Goal: Share content: Distribute website content to other platforms or users

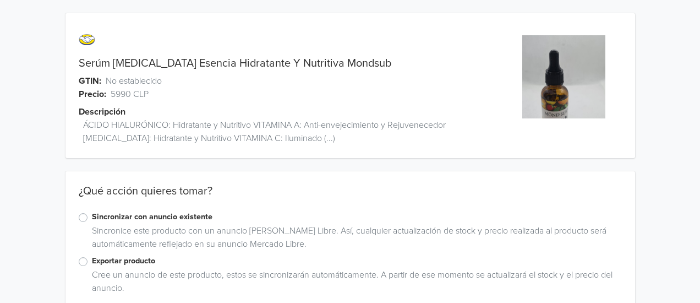
scroll to position [23, 0]
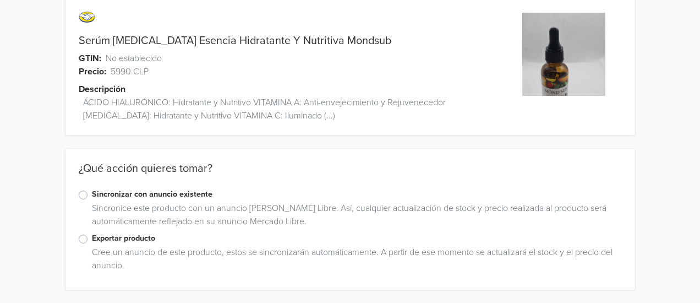
click at [92, 242] on label "Exportar producto" at bounding box center [357, 238] width 530 height 12
click at [0, 0] on input "Exportar producto" at bounding box center [0, 0] width 0 height 0
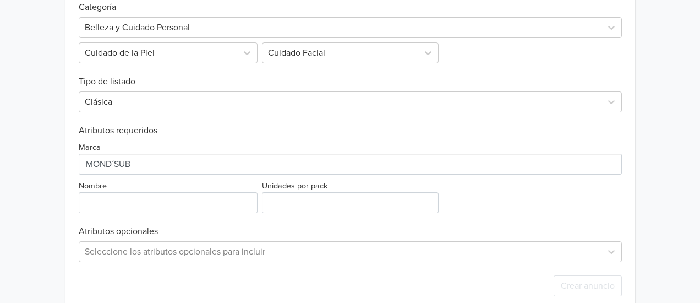
scroll to position [394, 0]
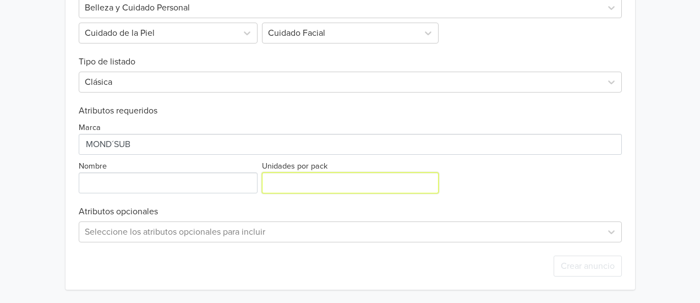
click at [306, 176] on input "Unidades por pack" at bounding box center [350, 182] width 177 height 21
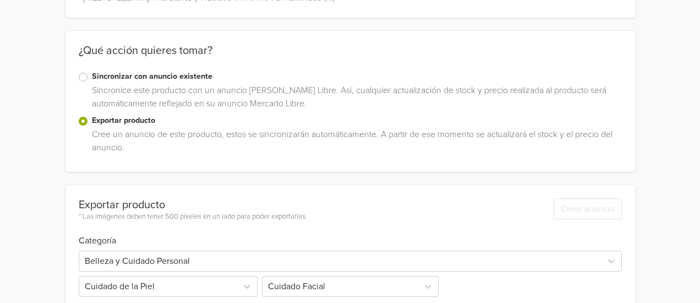
scroll to position [0, 0]
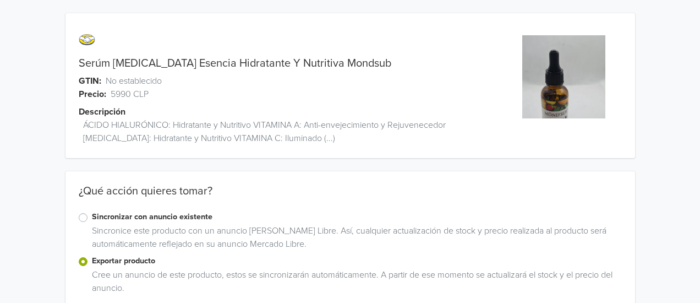
type input "2"
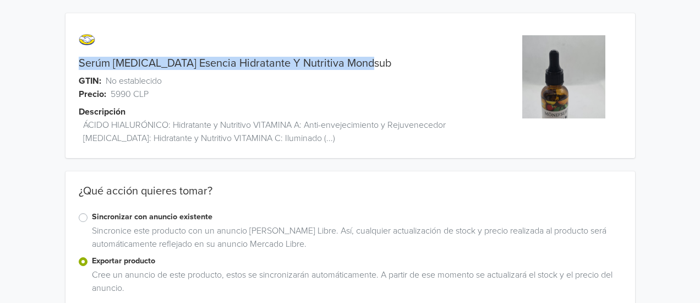
drag, startPoint x: 79, startPoint y: 66, endPoint x: 374, endPoint y: 63, distance: 294.6
click at [374, 63] on div "Serúm Vitamina B3 Esencia Hidratante Y Nutritiva Mondsub" at bounding box center [279, 63] width 427 height 13
copy link "Serúm Vitamina B3 Esencia Hidratante Y Nutritiva Mondsub"
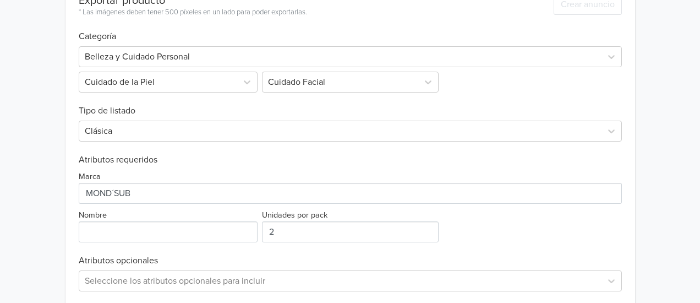
scroll to position [394, 0]
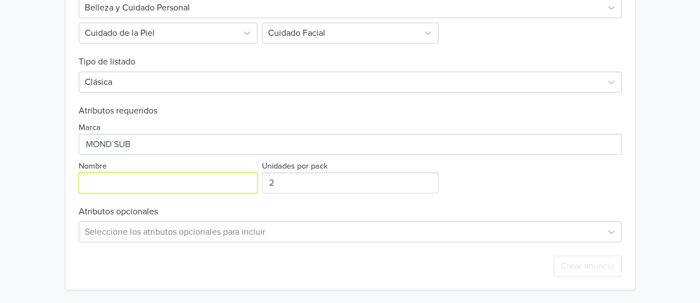
click at [191, 182] on input "Nombre" at bounding box center [168, 182] width 179 height 21
paste input "Serúm Vitamina B3 Esencia Hidratante Y Nutritiva Mondsub"
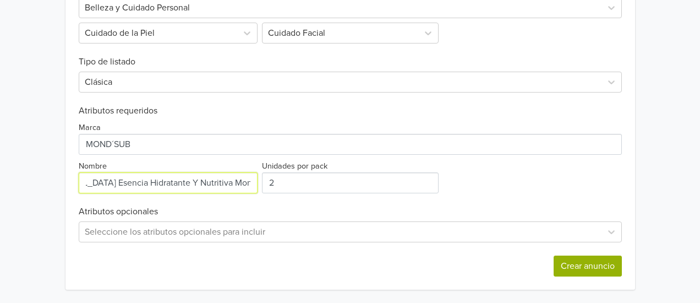
type input "Serúm Vitamina B3 Esencia Hidratante Y Nutritiva Mondsub"
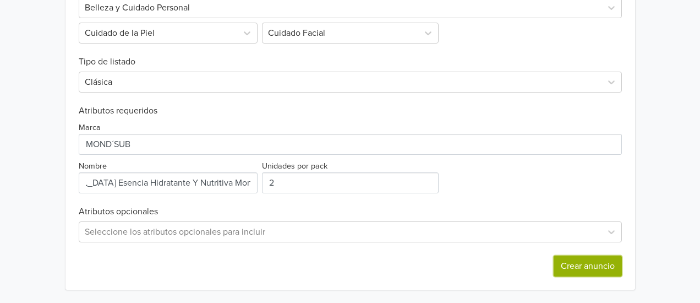
scroll to position [0, 0]
click at [571, 264] on button "Crear anuncio" at bounding box center [588, 266] width 68 height 21
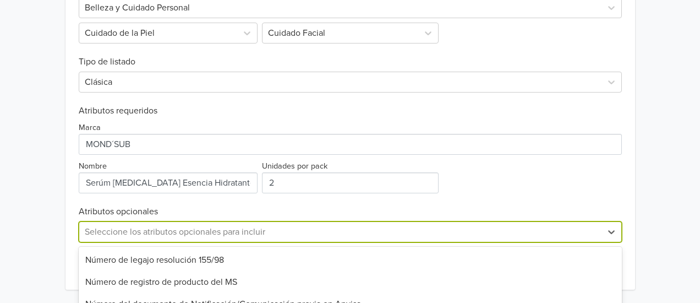
scroll to position [503, 0]
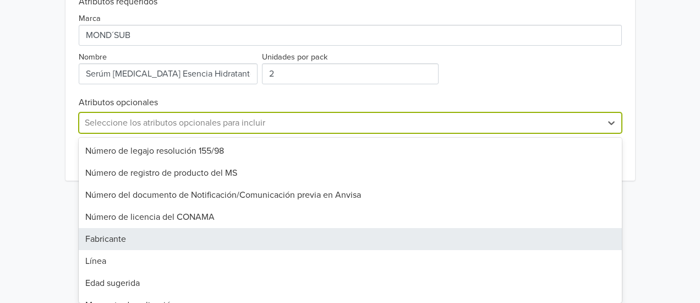
click at [429, 133] on div "40 results available. Use Up and Down to choose options, press Enter to select …" at bounding box center [351, 122] width 544 height 21
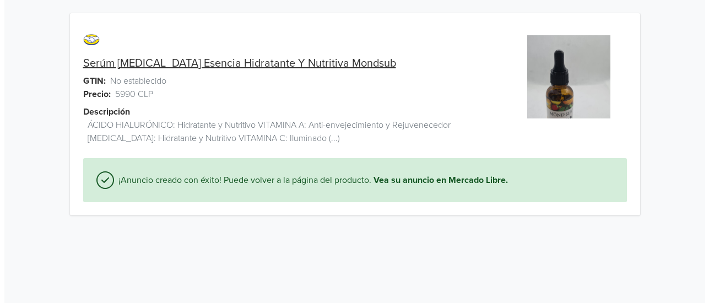
scroll to position [0, 0]
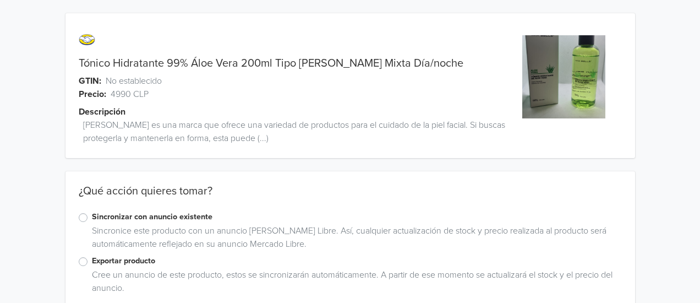
scroll to position [23, 0]
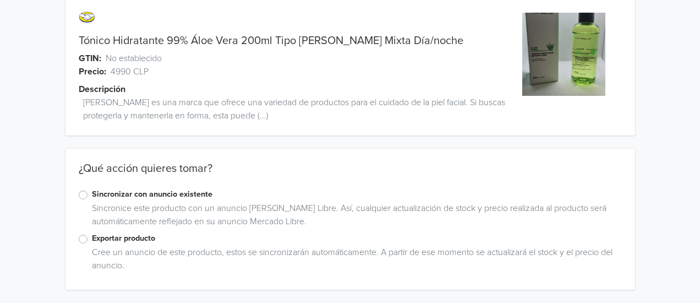
click at [92, 240] on label "Exportar producto" at bounding box center [357, 238] width 530 height 12
click at [0, 0] on input "Exportar producto" at bounding box center [0, 0] width 0 height 0
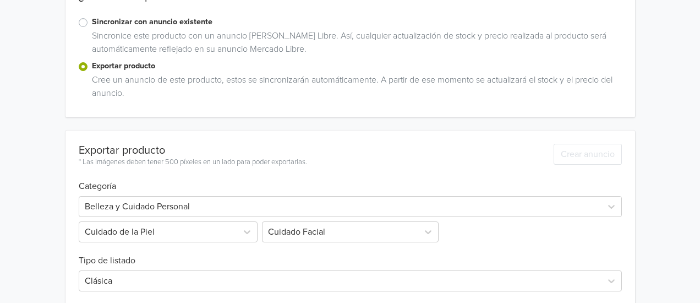
scroll to position [394, 0]
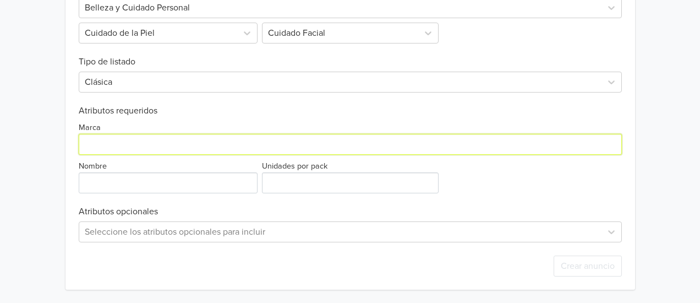
click at [276, 150] on input "Marca" at bounding box center [351, 144] width 544 height 21
type input "Generica"
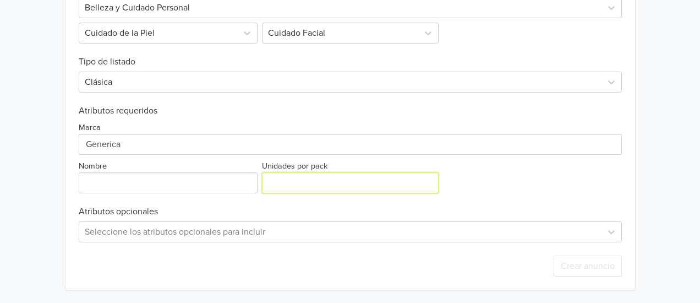
click at [294, 186] on input "Unidades por pack" at bounding box center [350, 182] width 177 height 21
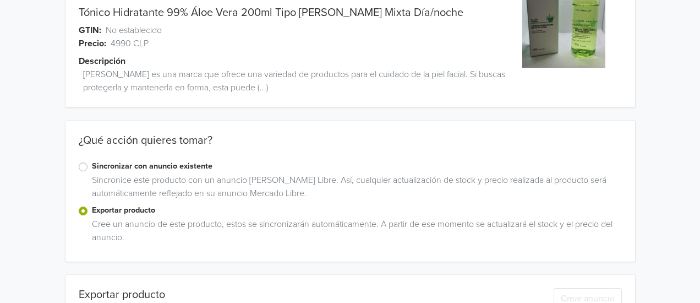
scroll to position [0, 0]
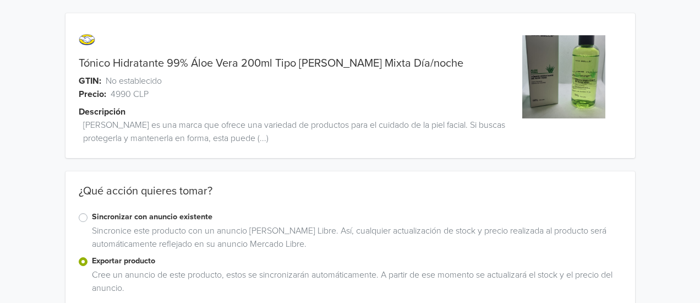
type input "1"
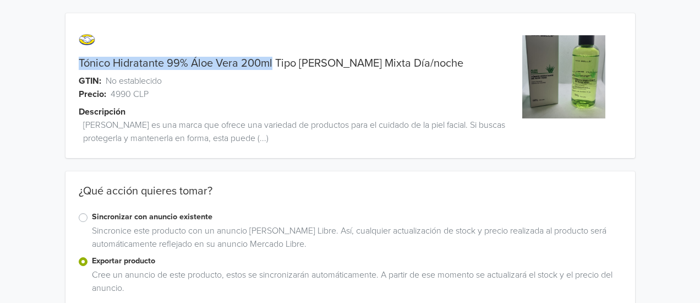
drag, startPoint x: 79, startPoint y: 61, endPoint x: 273, endPoint y: 63, distance: 193.9
click at [273, 63] on link "Tónico Hidratante 99% Áloe Vera 200ml Tipo De Piel Mixta Día/noche" at bounding box center [271, 63] width 385 height 13
copy link "Tónico Hidratante 99% Áloe Vera 200ml"
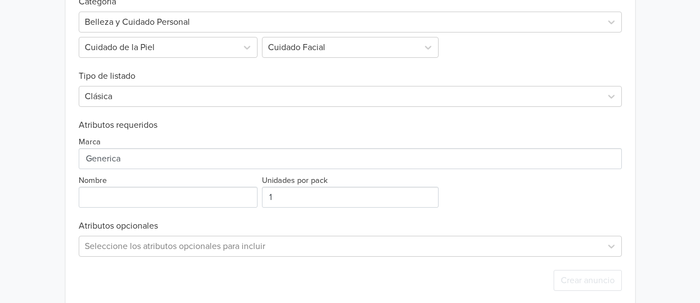
scroll to position [394, 0]
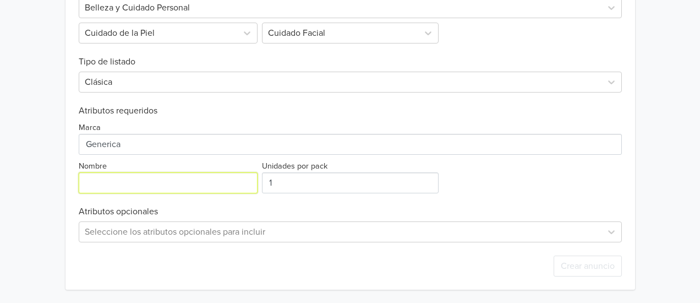
click at [168, 174] on input "Nombre" at bounding box center [168, 182] width 179 height 21
paste input "Tónico Hidratante 99% Áloe Vera 200ml"
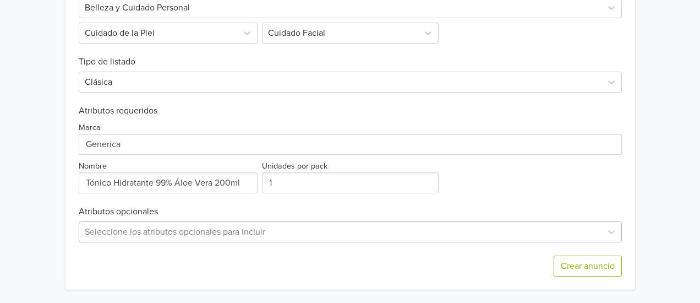
click at [211, 229] on div "Seleccione los atributos opcionales para incluir" at bounding box center [351, 231] width 544 height 21
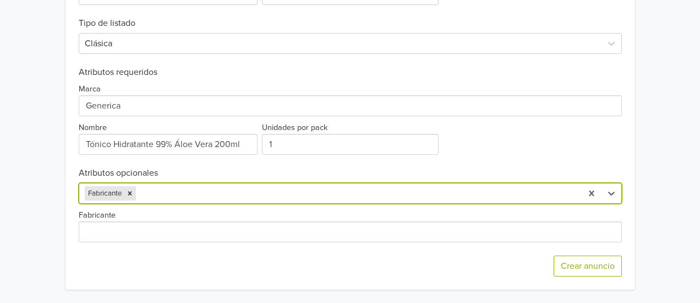
scroll to position [432, 0]
click at [129, 191] on icon "Remove Fabricante" at bounding box center [130, 193] width 8 height 8
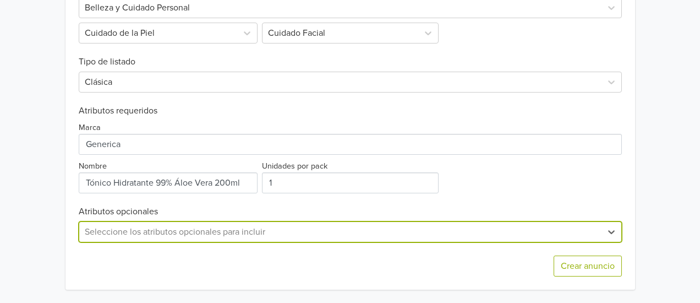
click at [155, 227] on div "option Fabricante, deselected. Seleccione los atributos opcionales para incluir" at bounding box center [351, 231] width 544 height 21
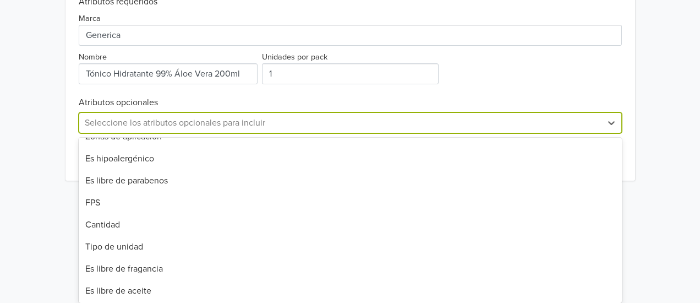
scroll to position [281, 0]
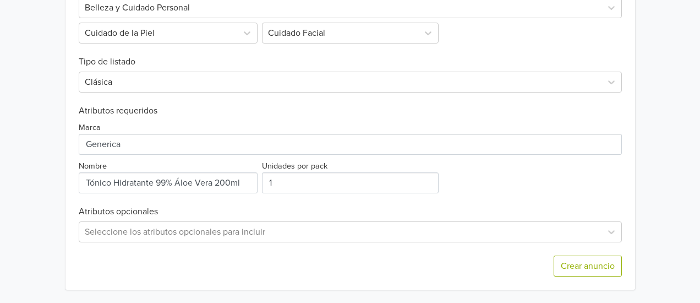
click at [574, 258] on button "Crear anuncio" at bounding box center [588, 266] width 68 height 21
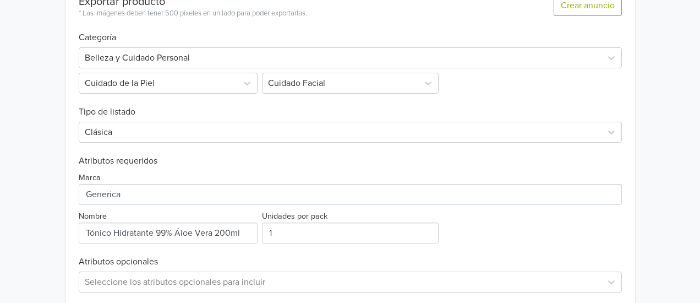
scroll to position [434, 0]
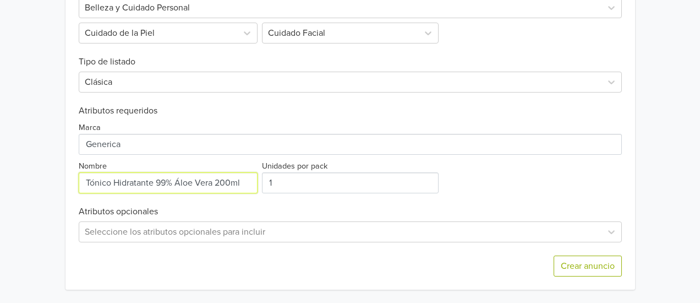
click at [171, 184] on input "Nombre" at bounding box center [168, 182] width 179 height 21
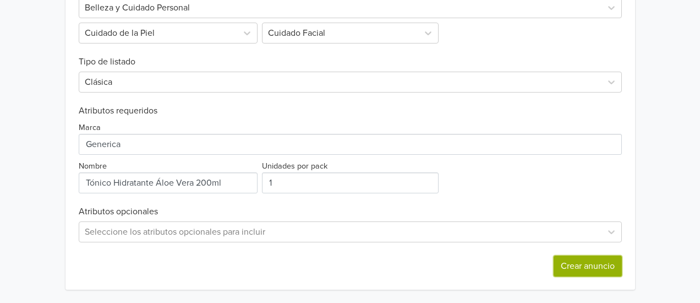
click at [593, 266] on button "Crear anuncio" at bounding box center [588, 266] width 68 height 21
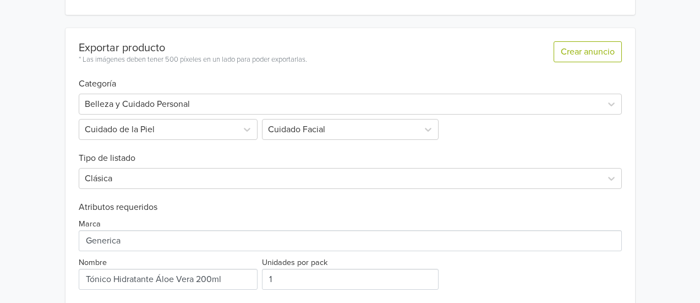
scroll to position [434, 0]
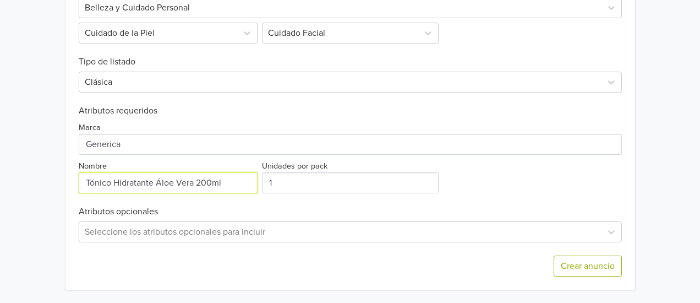
click at [229, 184] on input "Nombre" at bounding box center [168, 182] width 179 height 21
drag, startPoint x: 229, startPoint y: 184, endPoint x: 162, endPoint y: 178, distance: 67.4
click at [162, 178] on input "Nombre" at bounding box center [168, 182] width 179 height 21
type input "Tónico Hidratante"
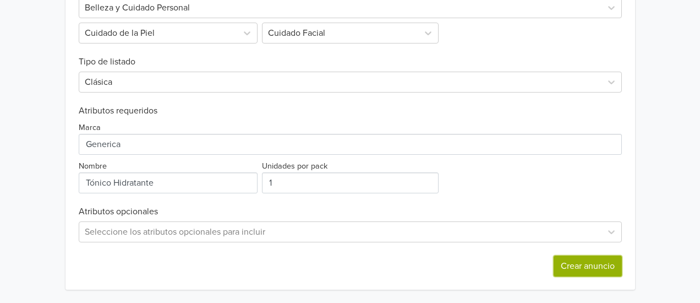
click at [573, 266] on button "Crear anuncio" at bounding box center [588, 266] width 68 height 21
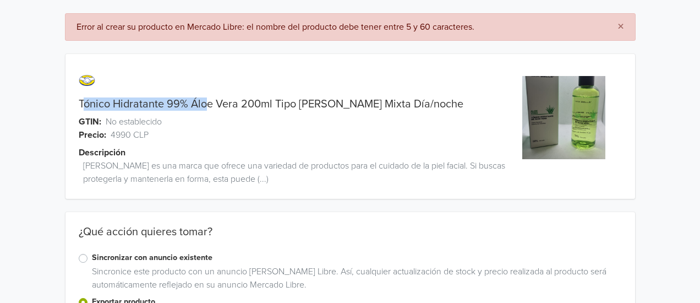
drag, startPoint x: 82, startPoint y: 102, endPoint x: 204, endPoint y: 103, distance: 121.7
click at [204, 103] on link "Tónico Hidratante 99% Áloe Vera 200ml Tipo De Piel Mixta Día/noche" at bounding box center [271, 103] width 385 height 13
click at [103, 106] on link "Tónico Hidratante 99% Áloe Vera 200ml Tipo De Piel Mixta Día/noche" at bounding box center [271, 103] width 385 height 13
drag, startPoint x: 80, startPoint y: 107, endPoint x: 186, endPoint y: 107, distance: 106.3
click at [186, 107] on link "Tónico Hidratante 99% Áloe Vera 200ml Tipo De Piel Mixta Día/noche" at bounding box center [271, 103] width 385 height 13
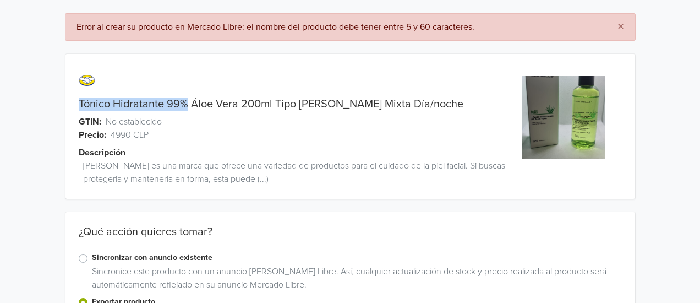
copy link "Tónico Hidratante 99%"
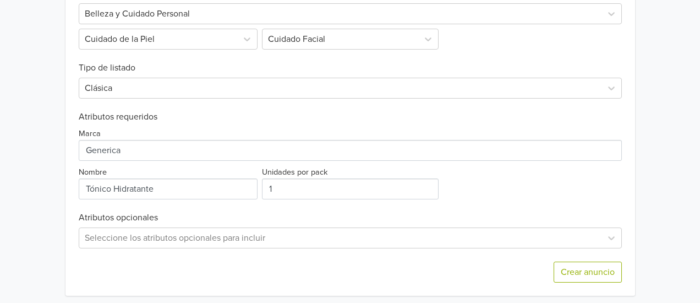
scroll to position [434, 0]
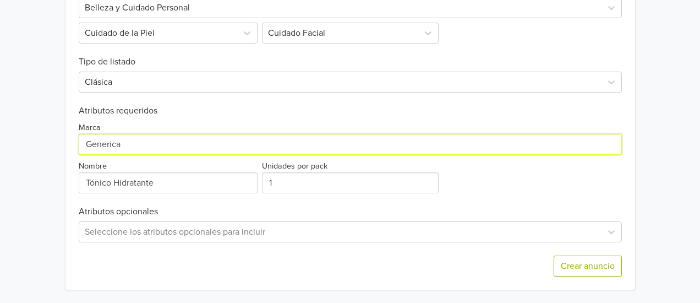
click at [227, 140] on input "Marca" at bounding box center [351, 144] width 544 height 21
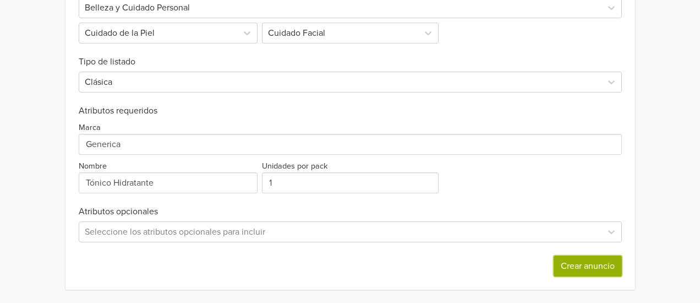
click at [579, 265] on button "Crear anuncio" at bounding box center [588, 266] width 68 height 21
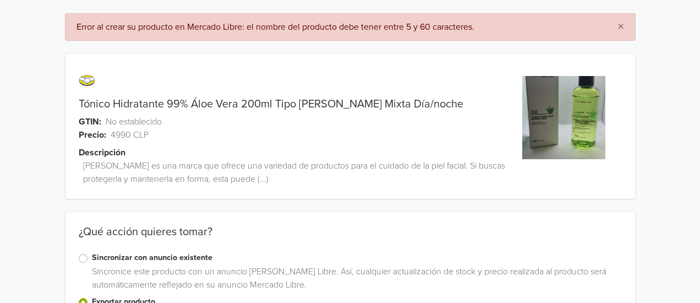
scroll to position [8, 0]
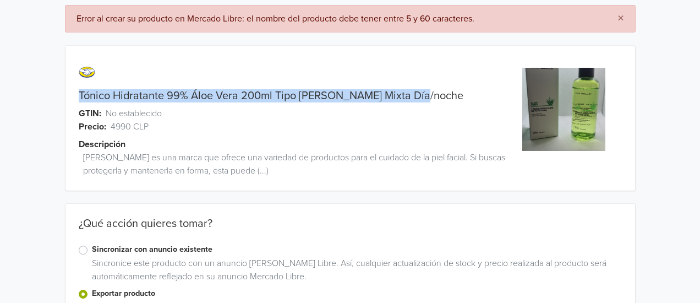
drag, startPoint x: 414, startPoint y: 96, endPoint x: 123, endPoint y: 82, distance: 291.1
click at [123, 82] on div "Tónico Hidratante 99% Áloe Vera 200ml Tipo De Piel Mixta Día/noche GTIN: No est…" at bounding box center [279, 125] width 427 height 132
copy div "Tónico Hidratante 99% Áloe Vera 200ml Tipo De Piel Mixta Día/noche"
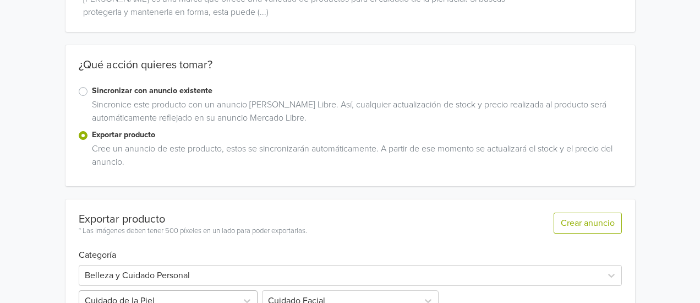
scroll to position [164, 0]
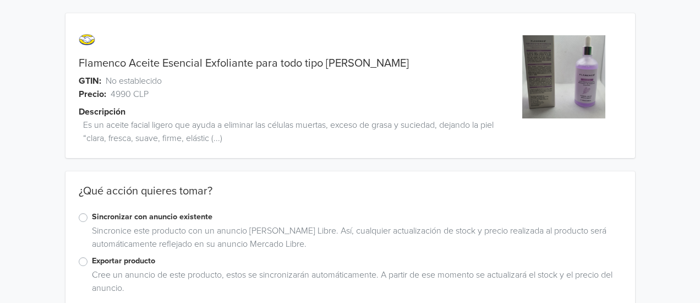
scroll to position [23, 0]
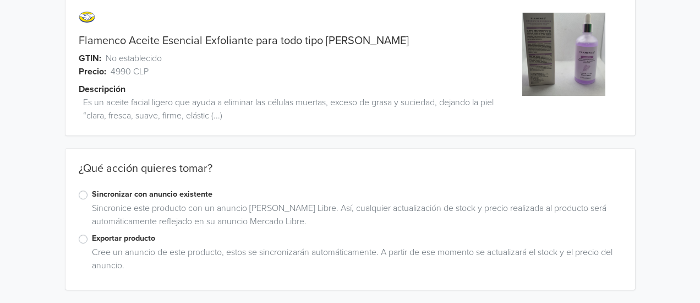
click at [92, 238] on label "Exportar producto" at bounding box center [357, 238] width 530 height 12
click at [0, 0] on input "Exportar producto" at bounding box center [0, 0] width 0 height 0
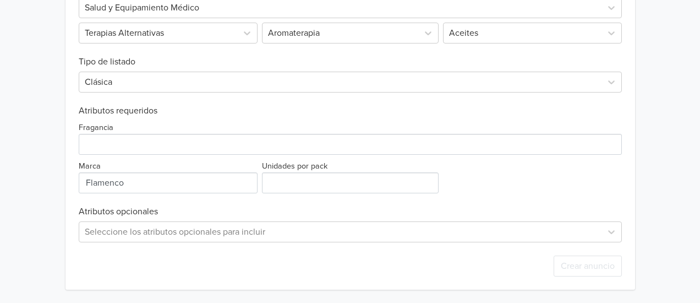
scroll to position [393, 0]
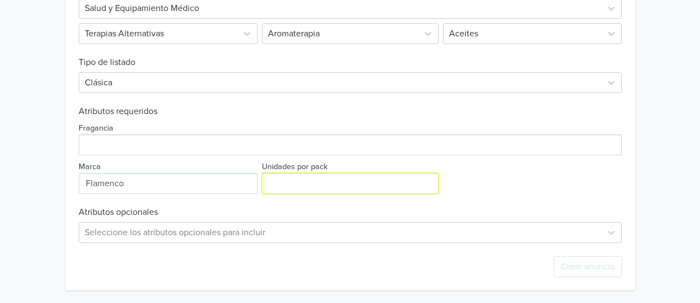
click at [306, 182] on input "Unidades por pack" at bounding box center [350, 183] width 177 height 21
type input "1"
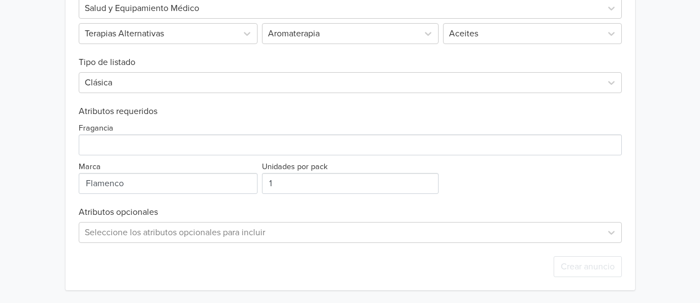
click at [525, 166] on div "Fragancia Marca Unidades por pack 1" at bounding box center [351, 155] width 544 height 77
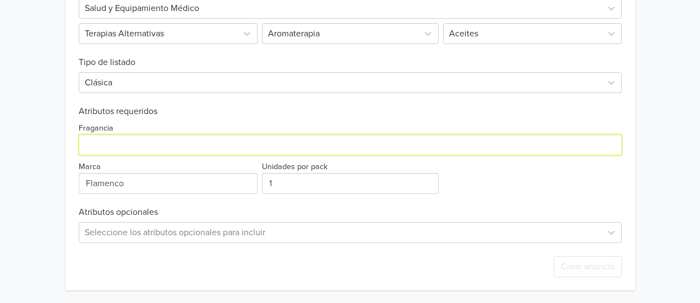
click at [355, 137] on input "Fragancia" at bounding box center [351, 144] width 544 height 21
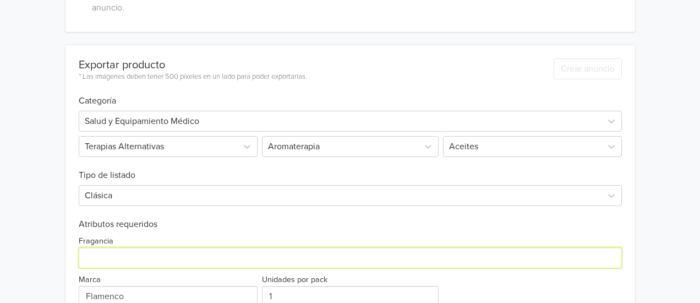
scroll to position [260, 0]
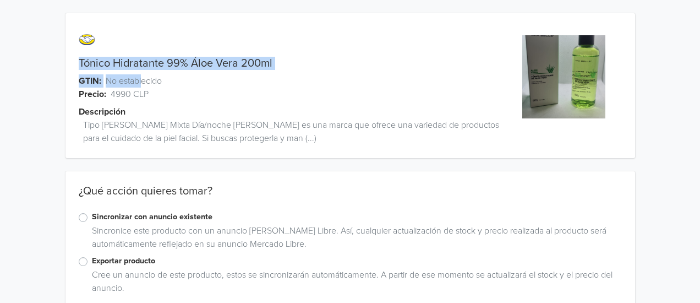
drag, startPoint x: 273, startPoint y: 56, endPoint x: 143, endPoint y: 82, distance: 132.4
click at [143, 82] on div "Tónico Hidratante 99% Áloe Vera 200ml GTIN: No establecido Precio: 4990 CLP Des…" at bounding box center [279, 92] width 427 height 132
click at [225, 65] on link "Tónico Hidratante 99% Áloe Vera 200ml" at bounding box center [176, 63] width 194 height 13
drag, startPoint x: 273, startPoint y: 64, endPoint x: 75, endPoint y: 61, distance: 197.2
click at [75, 61] on div "Tónico Hidratante 99% Áloe Vera 200ml" at bounding box center [279, 63] width 427 height 13
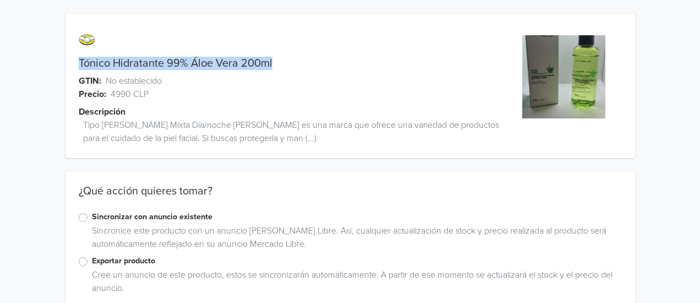
copy link "Tónico Hidratante 99% Áloe Vera 200ml"
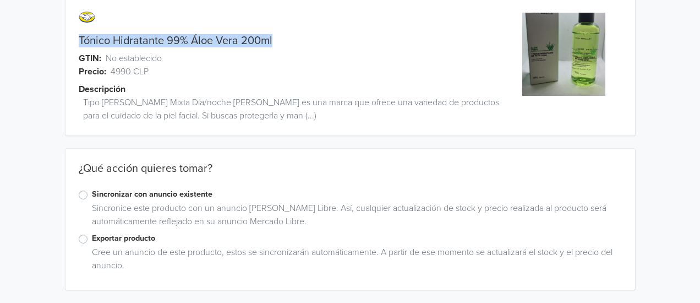
click at [79, 245] on div "Exportar producto" at bounding box center [351, 238] width 544 height 13
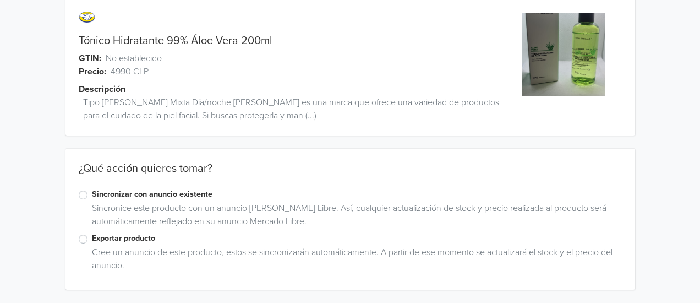
click at [79, 245] on div "Exportar producto" at bounding box center [351, 238] width 544 height 13
click at [92, 241] on label "Exportar producto" at bounding box center [357, 238] width 530 height 12
click at [0, 0] on input "Exportar producto" at bounding box center [0, 0] width 0 height 0
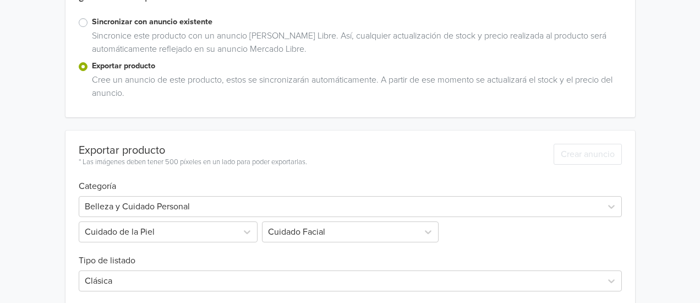
scroll to position [394, 0]
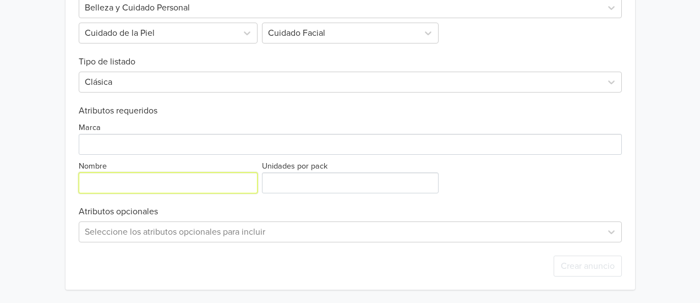
click at [118, 177] on input "Nombre" at bounding box center [168, 182] width 179 height 21
paste input "Tónico Hidratante 99% Áloe Vera 200ml"
type input "Tónico Hidratante 99% Áloe Vera 200ml"
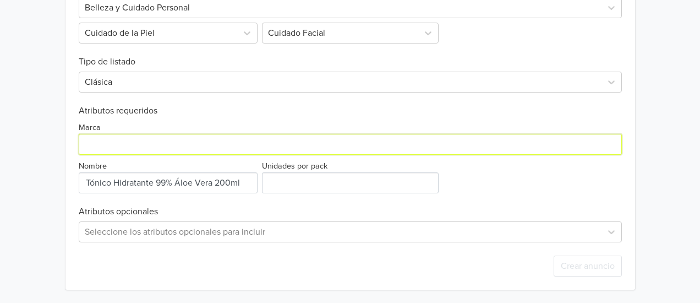
click at [161, 145] on input "Marca" at bounding box center [351, 144] width 544 height 21
type input "Generica"
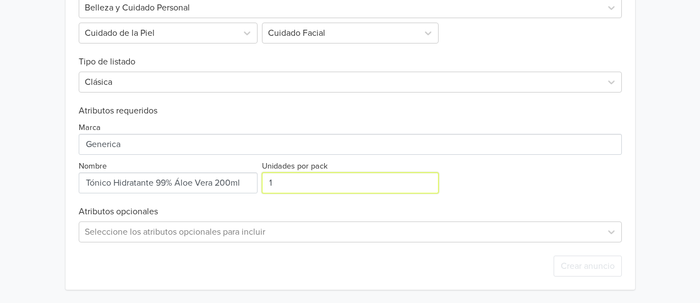
type input "1"
click at [428, 178] on input "1" at bounding box center [350, 182] width 177 height 21
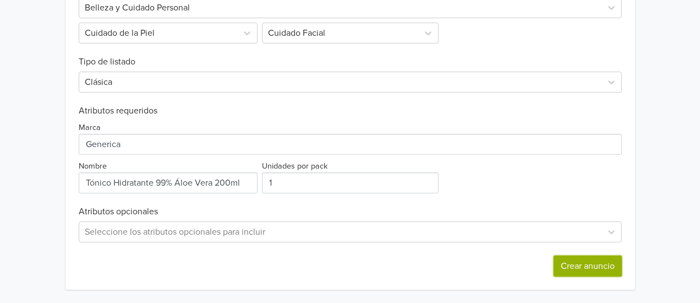
click at [589, 260] on button "Crear anuncio" at bounding box center [588, 266] width 68 height 21
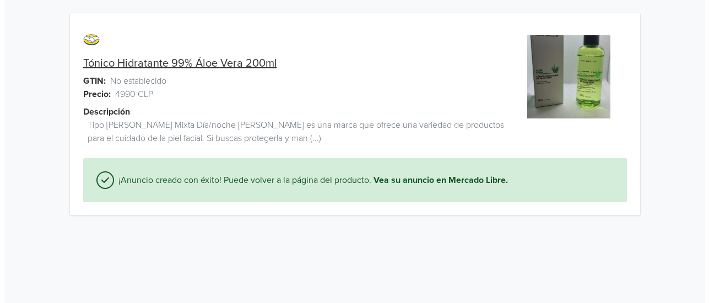
scroll to position [0, 0]
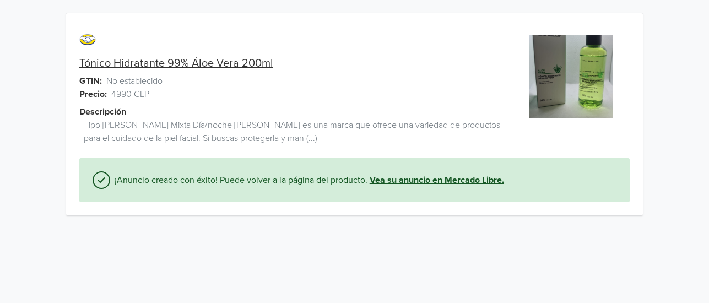
click at [402, 184] on link "Vea su anuncio en Mercado Libre." at bounding box center [437, 179] width 134 height 13
